Goal: Task Accomplishment & Management: Use online tool/utility

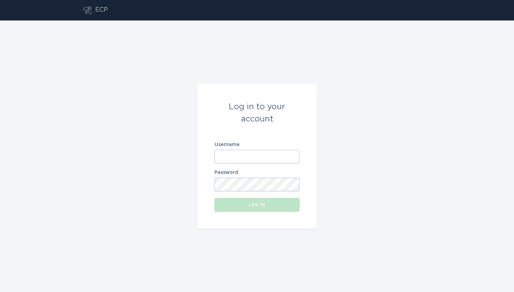
click at [240, 155] on input "Username" at bounding box center [257, 157] width 85 height 14
paste input "[EMAIL_ADDRESS][DOMAIN_NAME]"
type input "[EMAIL_ADDRESS][DOMAIN_NAME]"
click at [257, 205] on button "Log in" at bounding box center [257, 205] width 85 height 14
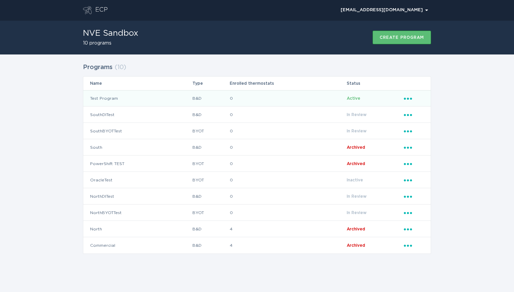
click at [113, 98] on td "Test Program" at bounding box center [137, 98] width 109 height 16
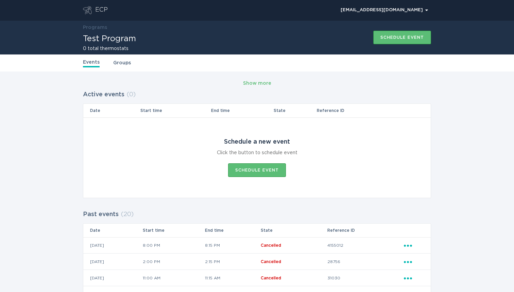
click at [100, 9] on div "ECP" at bounding box center [101, 10] width 13 height 8
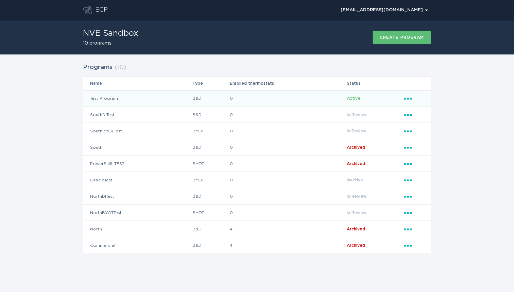
click at [108, 98] on td "Test Program" at bounding box center [137, 98] width 109 height 16
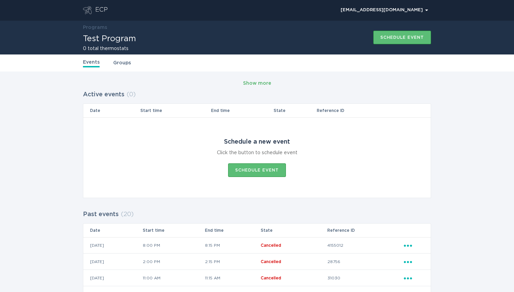
click at [255, 83] on div "Show more" at bounding box center [257, 83] width 28 height 7
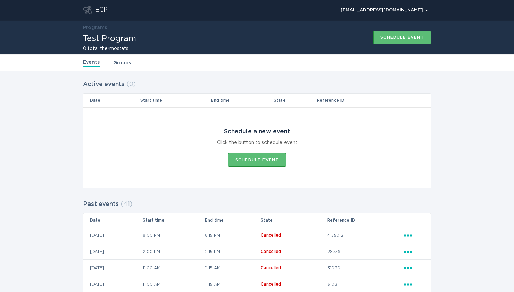
click at [121, 65] on link "Groups" at bounding box center [122, 62] width 18 height 7
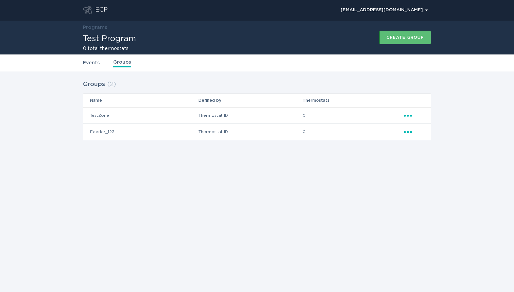
click at [106, 40] on h1 "Test Program" at bounding box center [109, 39] width 53 height 8
click at [100, 10] on div "ECP" at bounding box center [101, 10] width 13 height 8
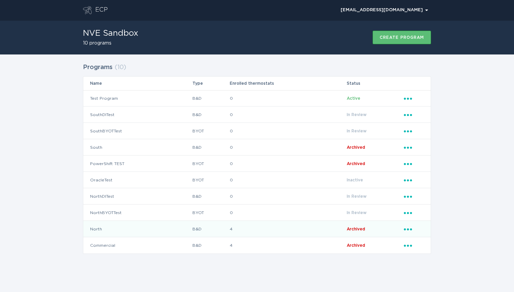
click at [407, 230] on icon "Ellipsis" at bounding box center [409, 228] width 10 height 6
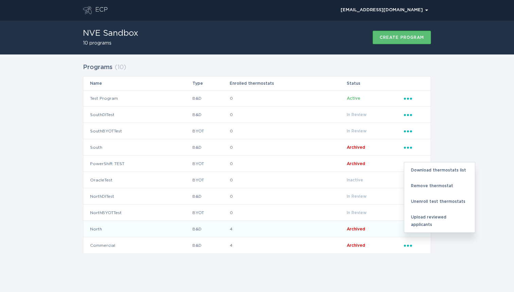
click at [276, 230] on td "4" at bounding box center [287, 229] width 117 height 16
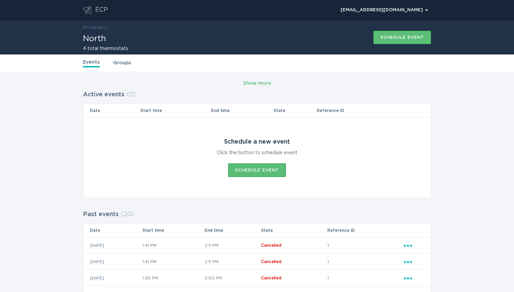
click at [124, 64] on link "Groups" at bounding box center [122, 62] width 18 height 7
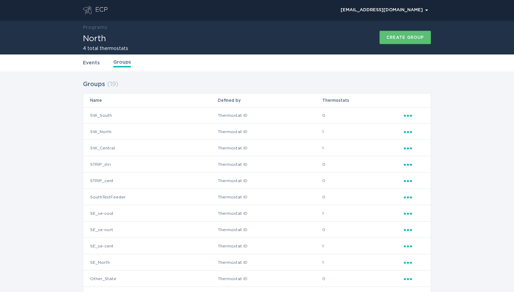
click at [93, 65] on link "Events" at bounding box center [91, 62] width 17 height 7
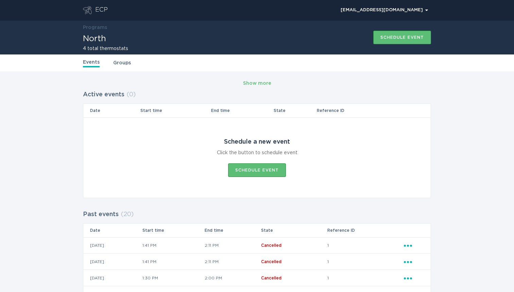
click at [102, 11] on div "ECP" at bounding box center [101, 10] width 13 height 8
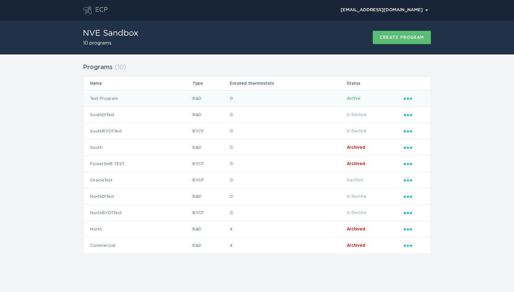
click at [101, 99] on td "Test Program" at bounding box center [137, 98] width 109 height 16
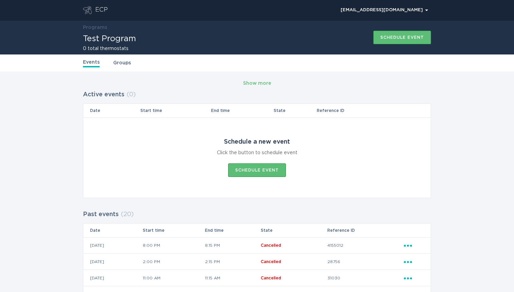
click at [95, 9] on div "ECP" at bounding box center [95, 10] width 25 height 8
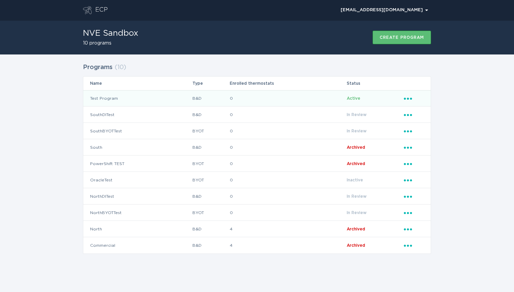
click at [108, 99] on td "Test Program" at bounding box center [137, 98] width 109 height 16
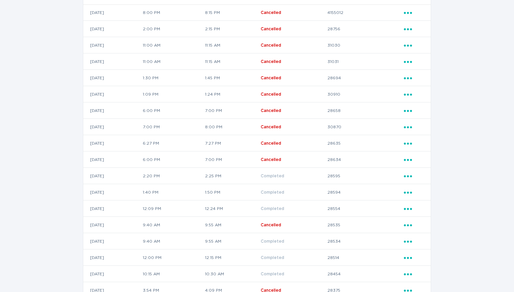
click at [199, 178] on td "2:20 PM" at bounding box center [173, 176] width 63 height 16
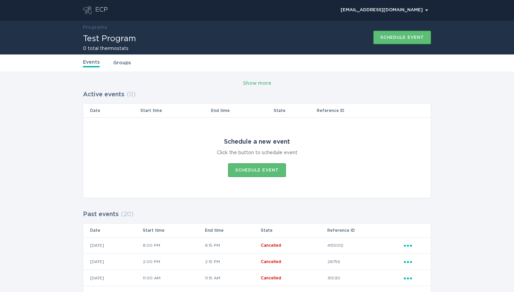
click at [100, 10] on div "ECP" at bounding box center [101, 10] width 13 height 8
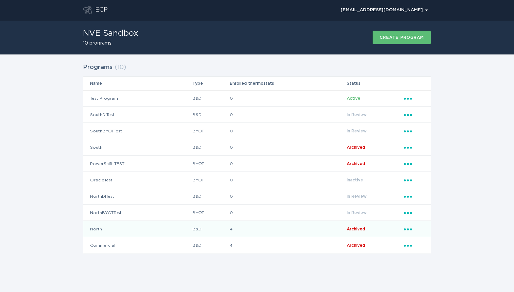
click at [407, 230] on icon "Ellipsis" at bounding box center [409, 228] width 10 height 6
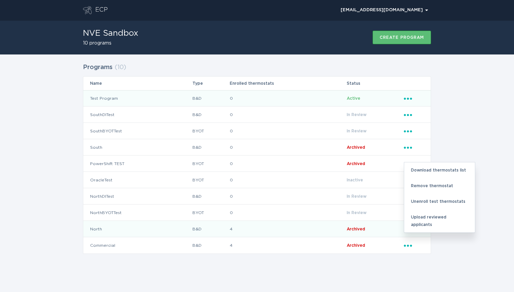
click at [111, 99] on td "Test Program" at bounding box center [137, 98] width 109 height 16
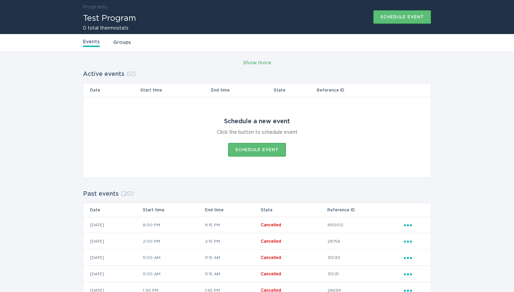
scroll to position [22, 0]
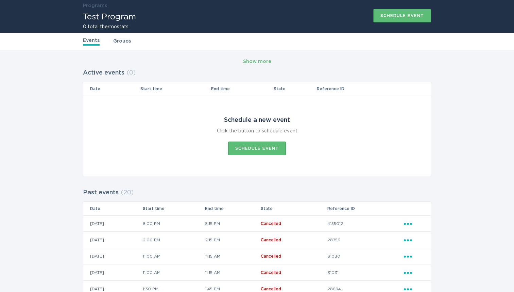
click at [121, 41] on link "Groups" at bounding box center [122, 40] width 18 height 7
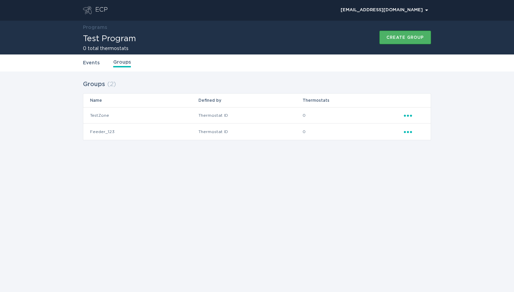
click at [401, 40] on button "Create group" at bounding box center [405, 38] width 52 height 14
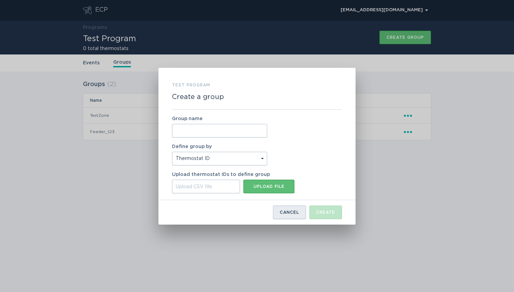
click at [286, 210] on div "Cancel" at bounding box center [289, 212] width 19 height 4
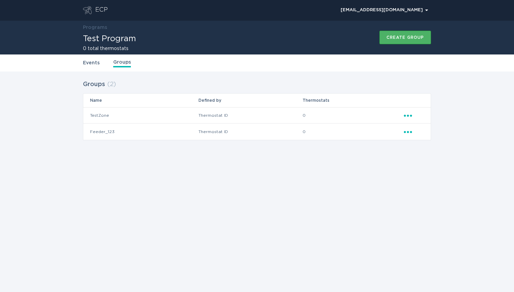
click at [395, 36] on div "Create group" at bounding box center [405, 37] width 37 height 4
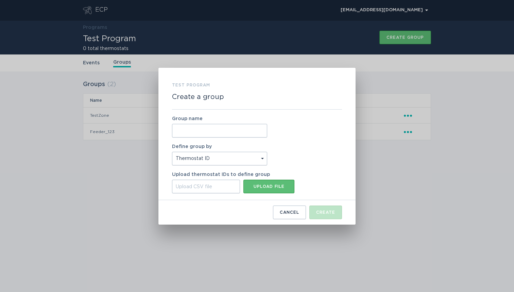
click at [203, 128] on input "Group name" at bounding box center [219, 131] width 95 height 14
type input "Test"
click at [308, 159] on div "Group name Test Define group by Thermostat ID Location Upload thermostat IDs to…" at bounding box center [257, 154] width 170 height 90
select select "identifier"
click at [295, 212] on div "Cancel" at bounding box center [289, 212] width 19 height 4
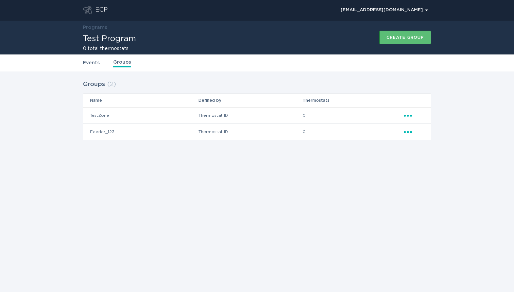
click at [407, 133] on icon "Popover menu" at bounding box center [408, 132] width 8 height 2
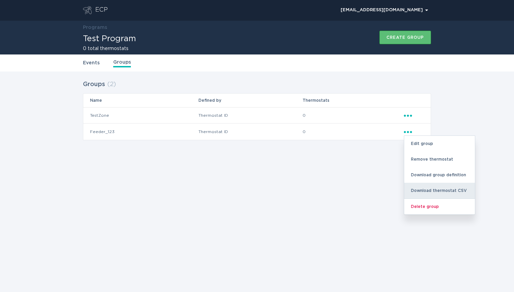
click at [439, 191] on div "Download thermostat CSV" at bounding box center [439, 191] width 71 height 16
